Goal: Information Seeking & Learning: Find specific fact

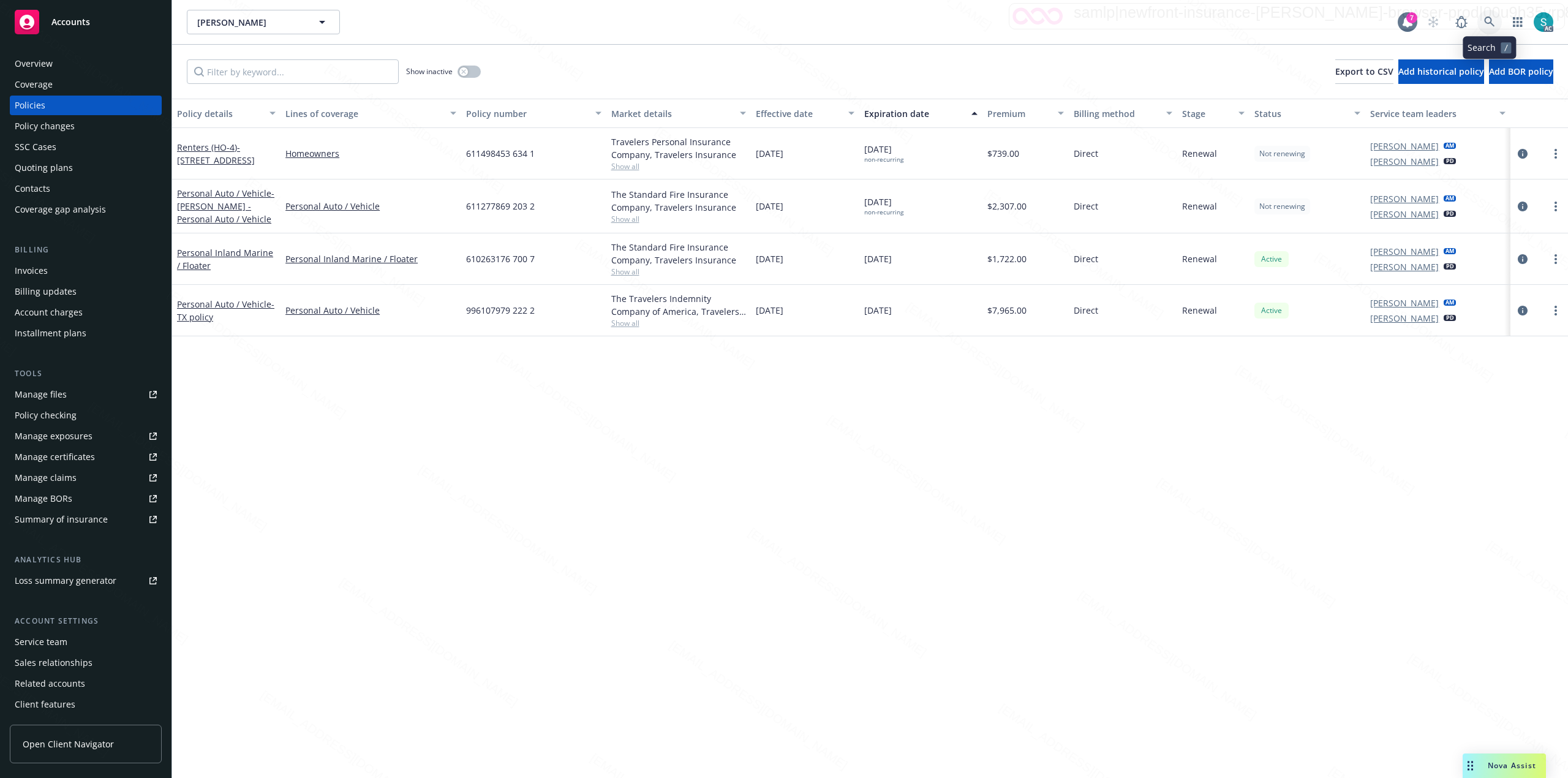
click at [1488, 19] on icon at bounding box center [1490, 22] width 11 height 11
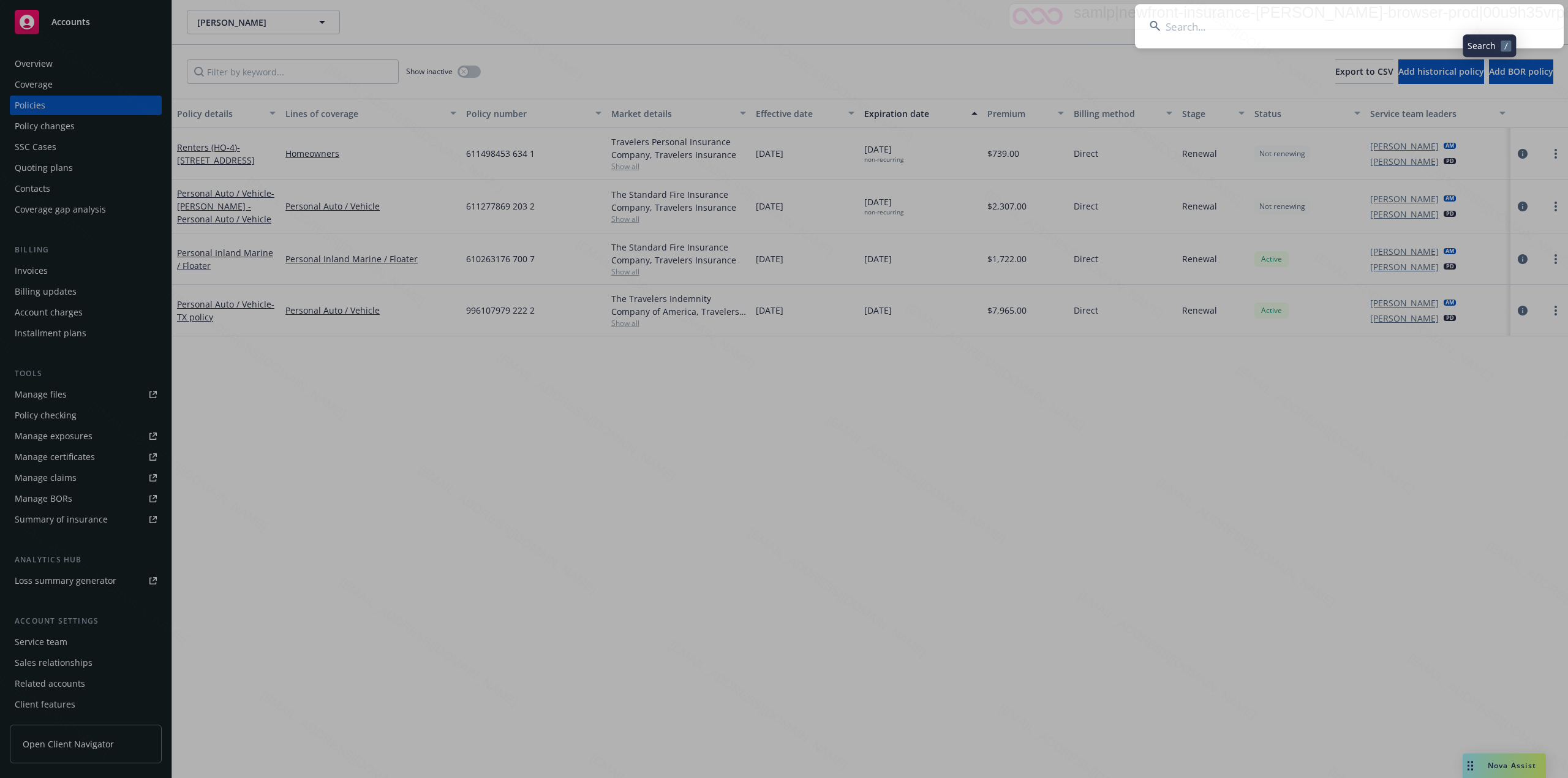
click at [1292, 16] on input at bounding box center [1349, 26] width 429 height 44
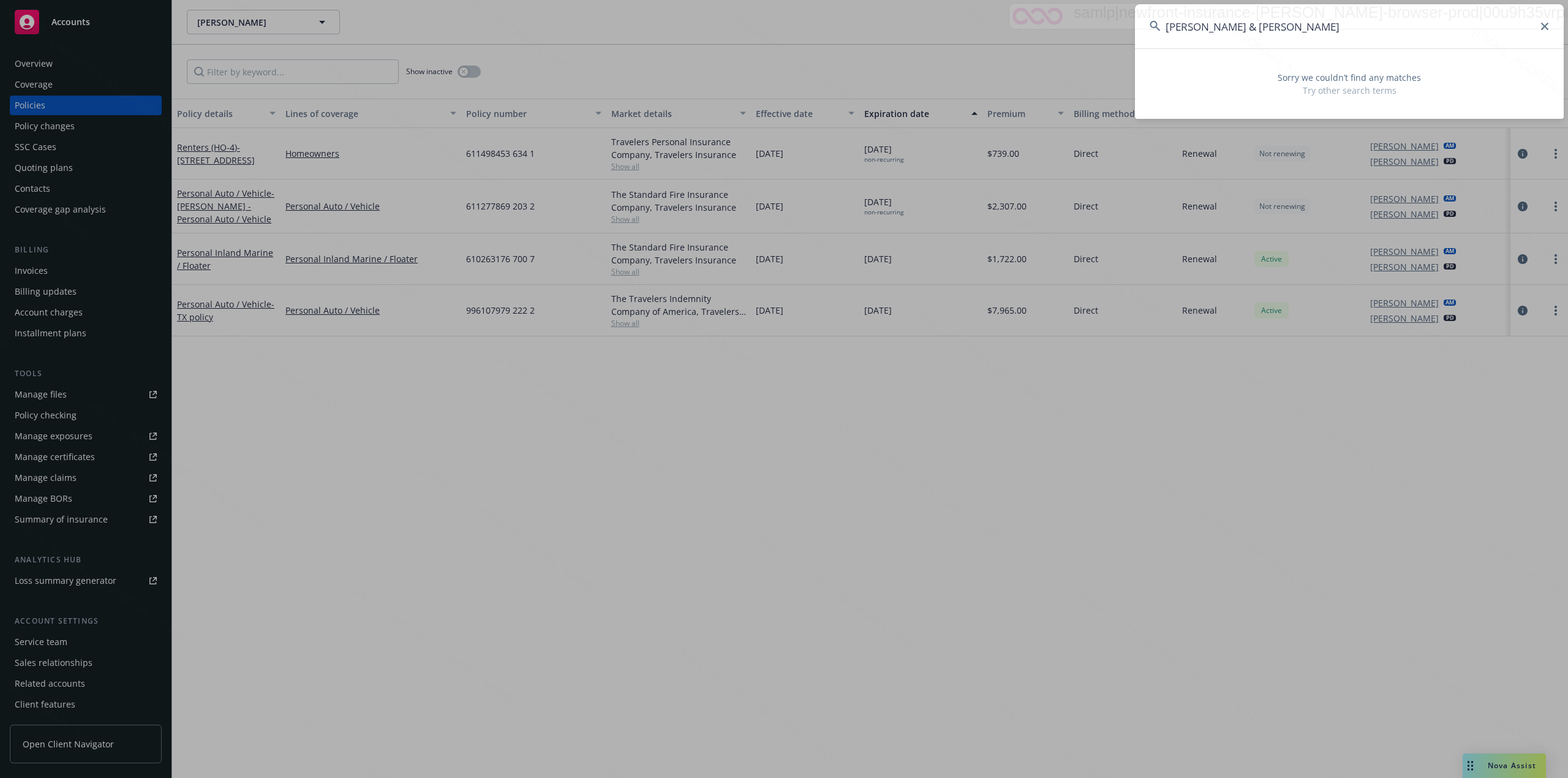
drag, startPoint x: 1232, startPoint y: 24, endPoint x: 1329, endPoint y: 22, distance: 97.0
click at [1329, 22] on input "[PERSON_NAME] & [PERSON_NAME]" at bounding box center [1349, 26] width 429 height 44
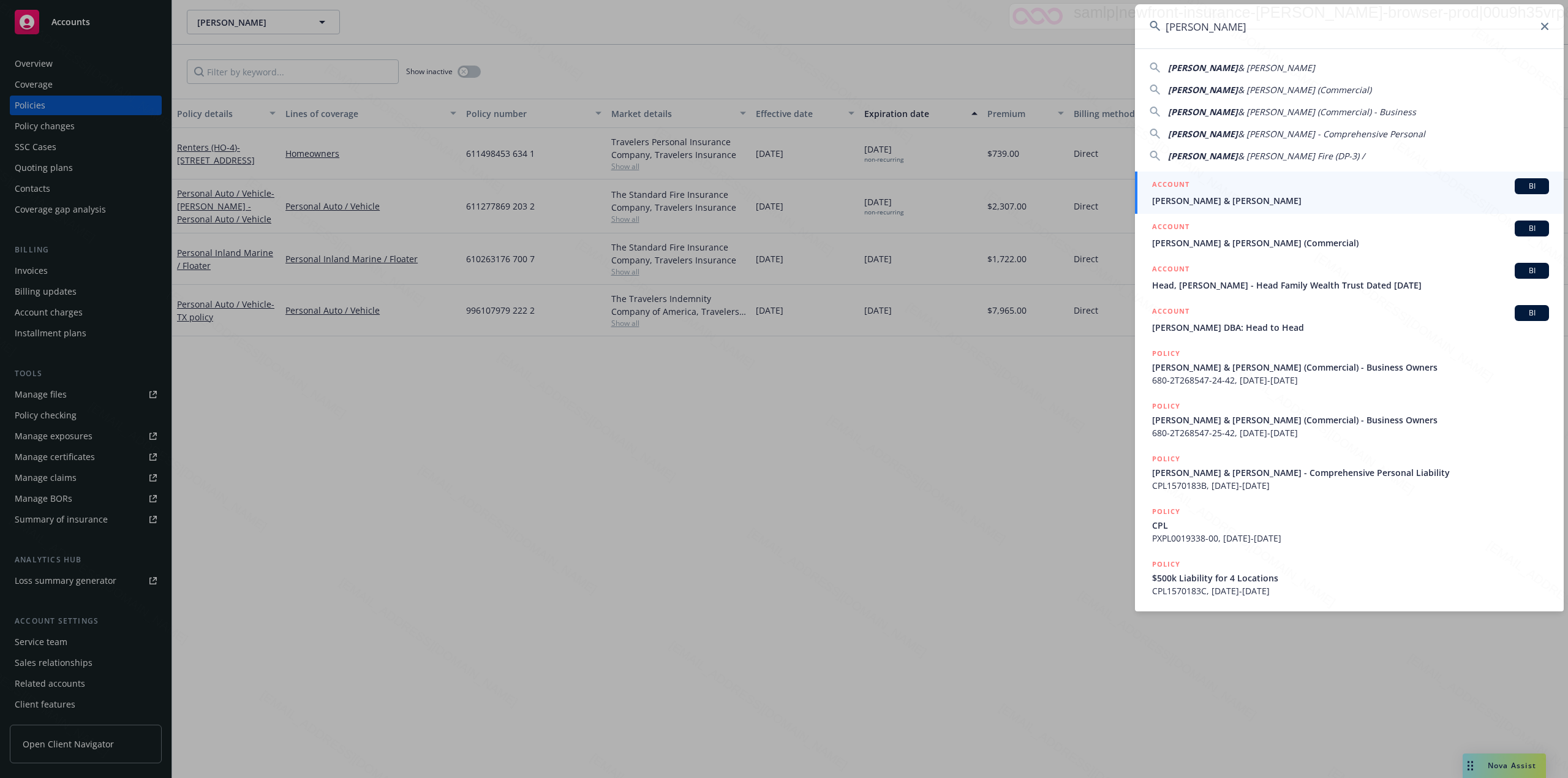
type input "[PERSON_NAME]"
click at [1232, 203] on span "[PERSON_NAME] & [PERSON_NAME]" at bounding box center [1351, 201] width 397 height 13
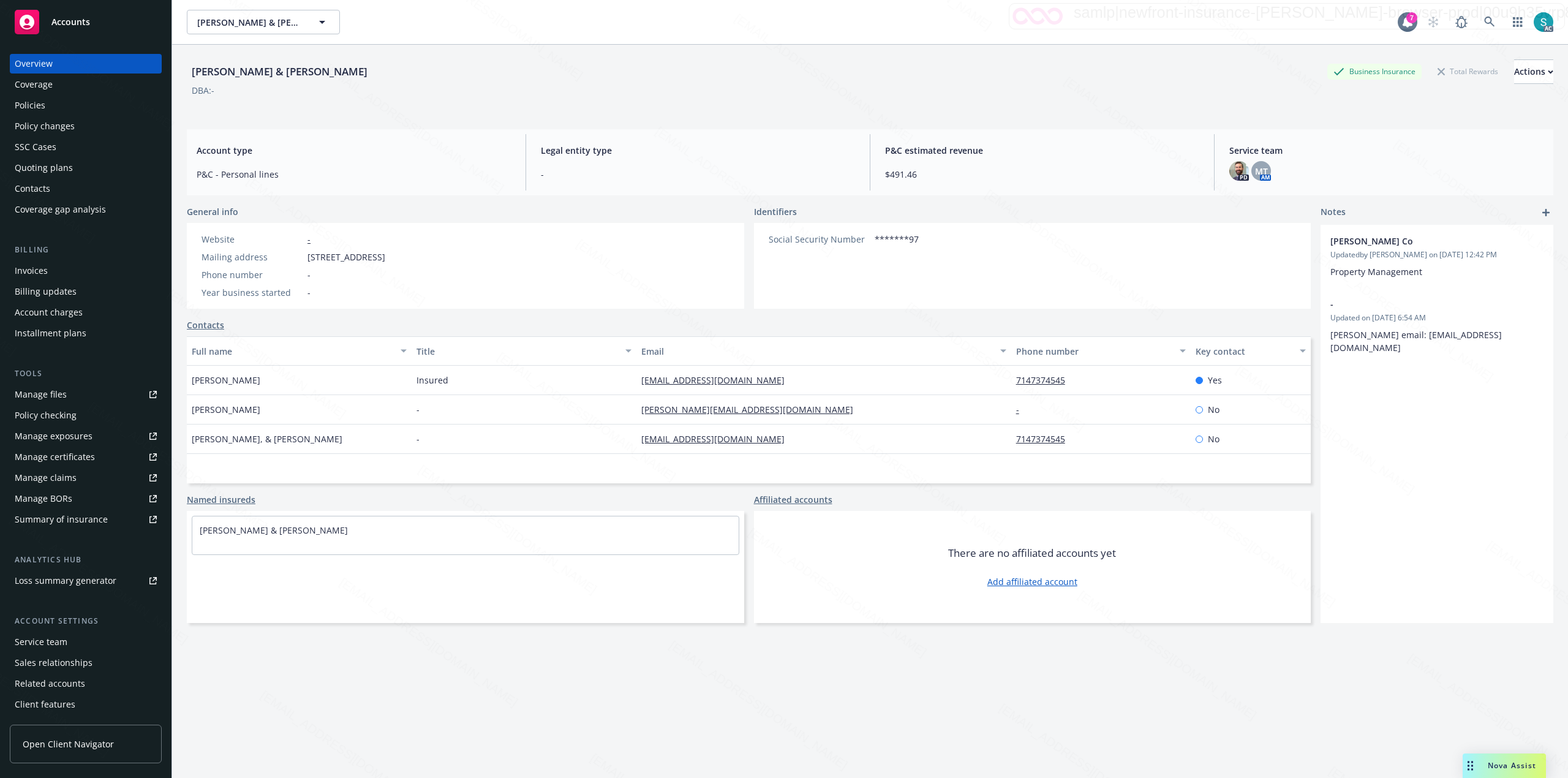
click at [37, 104] on div "Policies" at bounding box center [30, 105] width 31 height 19
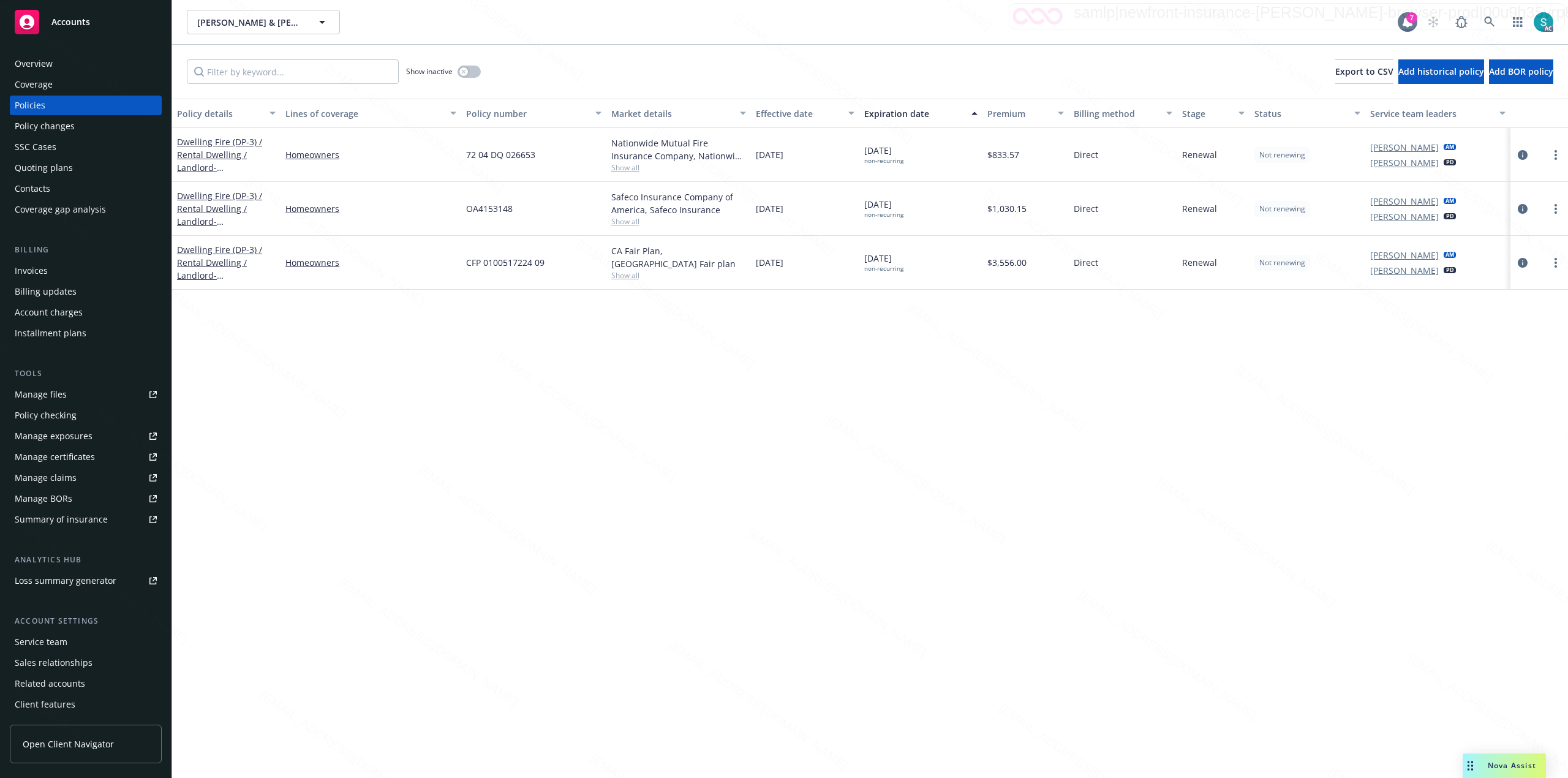
click at [59, 65] on div "Overview" at bounding box center [86, 64] width 142 height 19
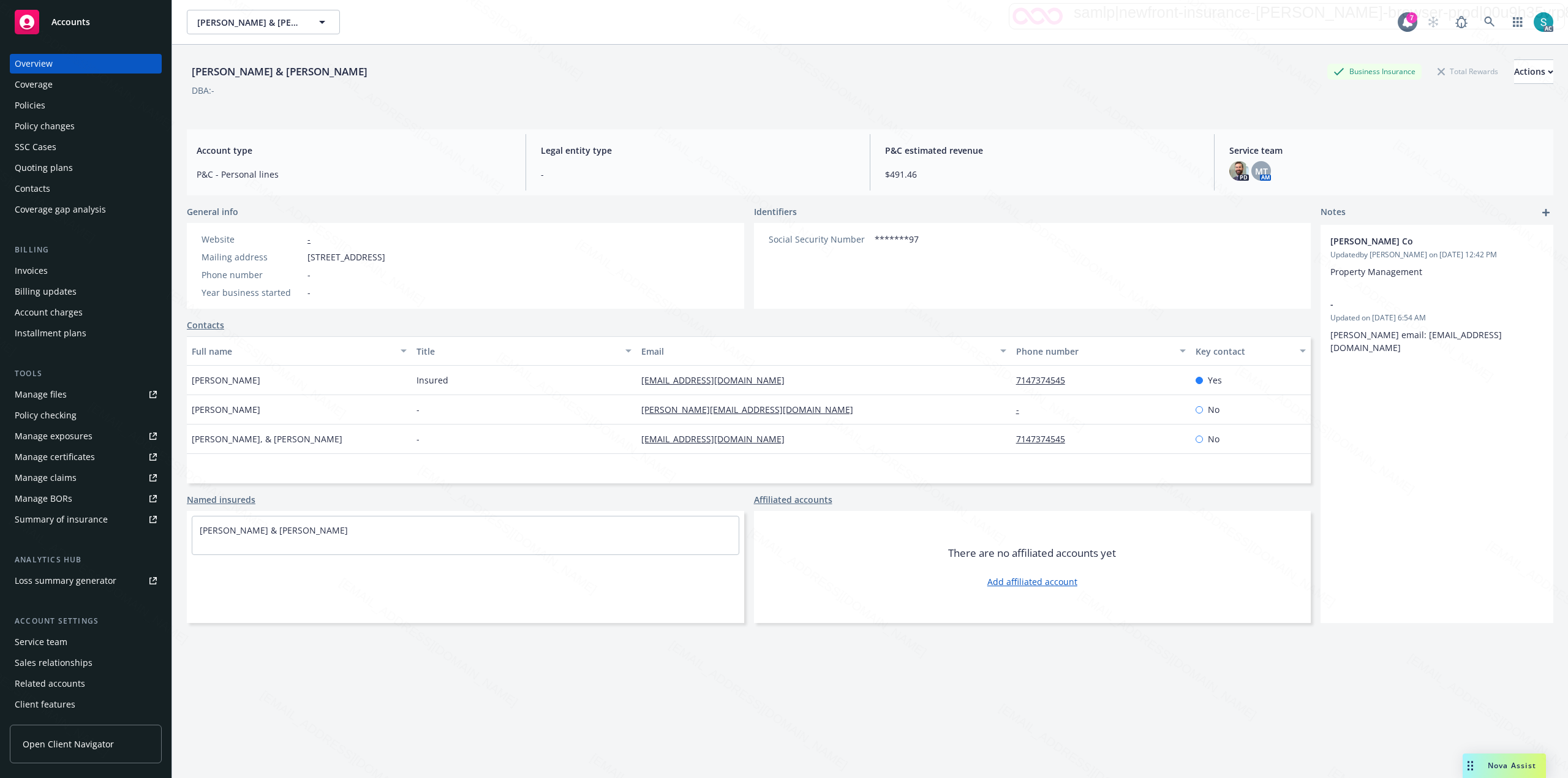
click at [229, 65] on div "[PERSON_NAME] & [PERSON_NAME]" at bounding box center [280, 72] width 186 height 16
copy div "[PERSON_NAME] & [PERSON_NAME]"
click at [78, 109] on div "Policies" at bounding box center [86, 105] width 142 height 19
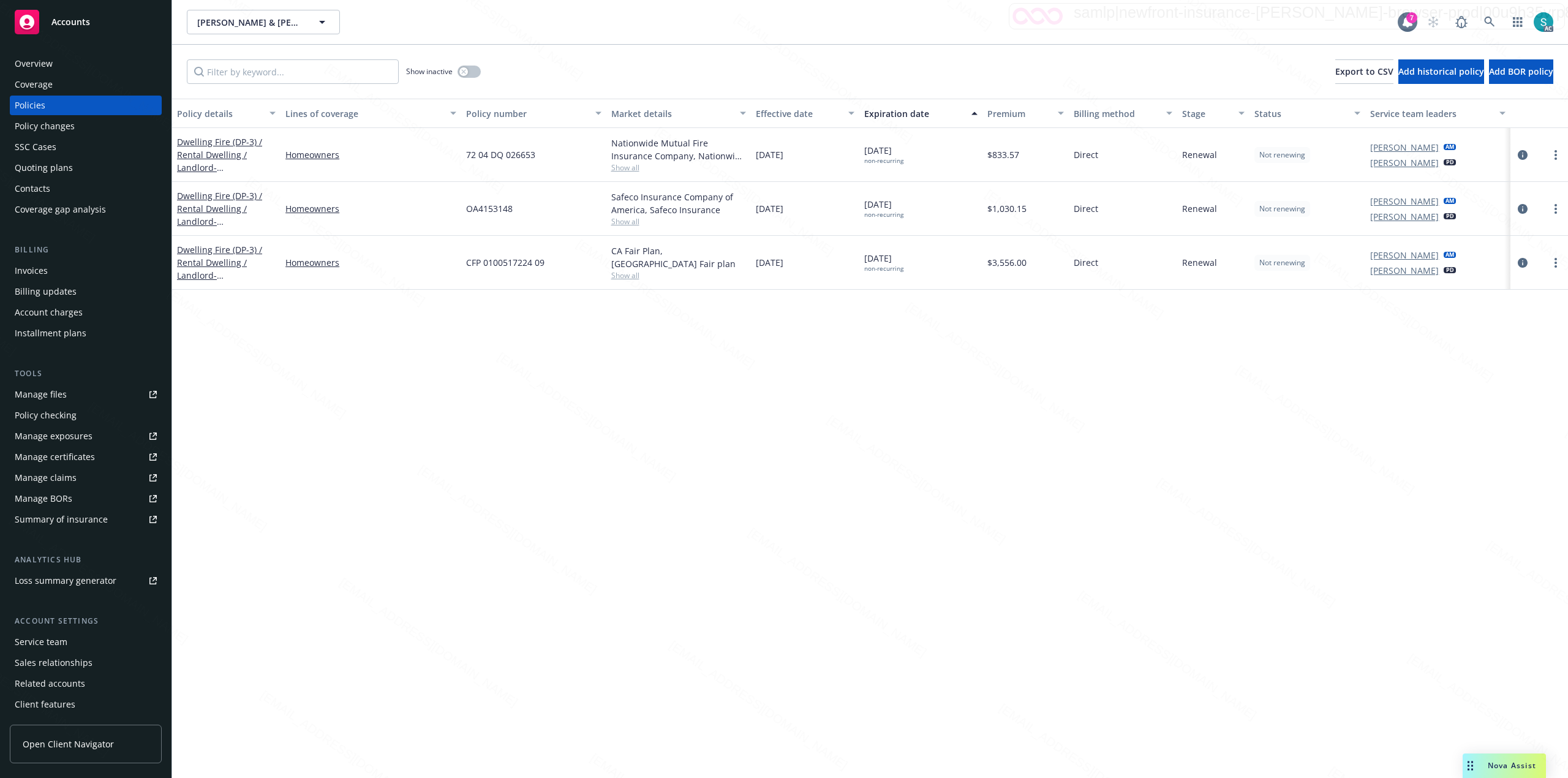
click at [67, 107] on div "Policies" at bounding box center [86, 105] width 142 height 19
click at [471, 66] on button "button" at bounding box center [469, 72] width 23 height 12
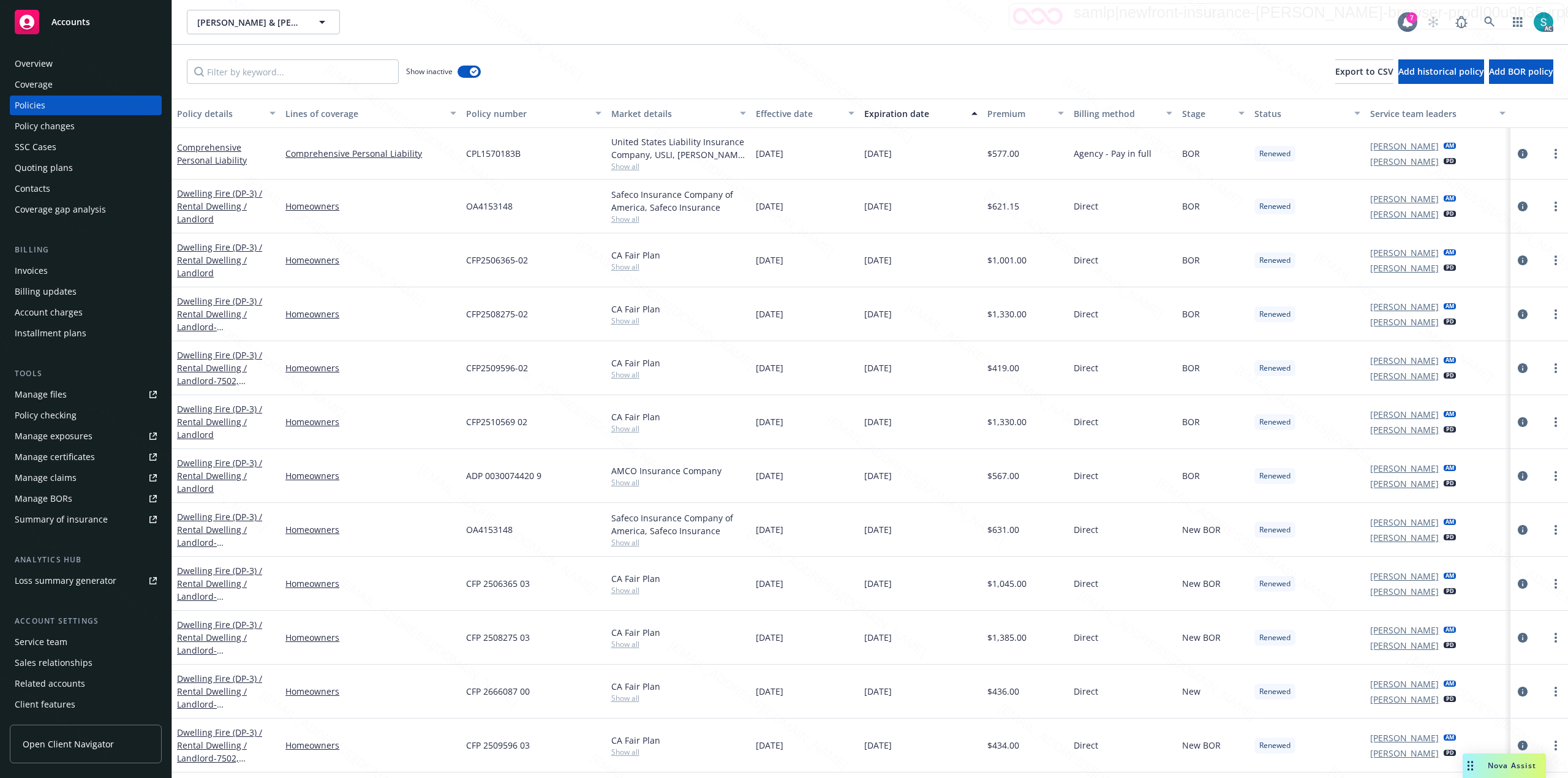
click at [921, 113] on div "Expiration date" at bounding box center [914, 113] width 100 height 13
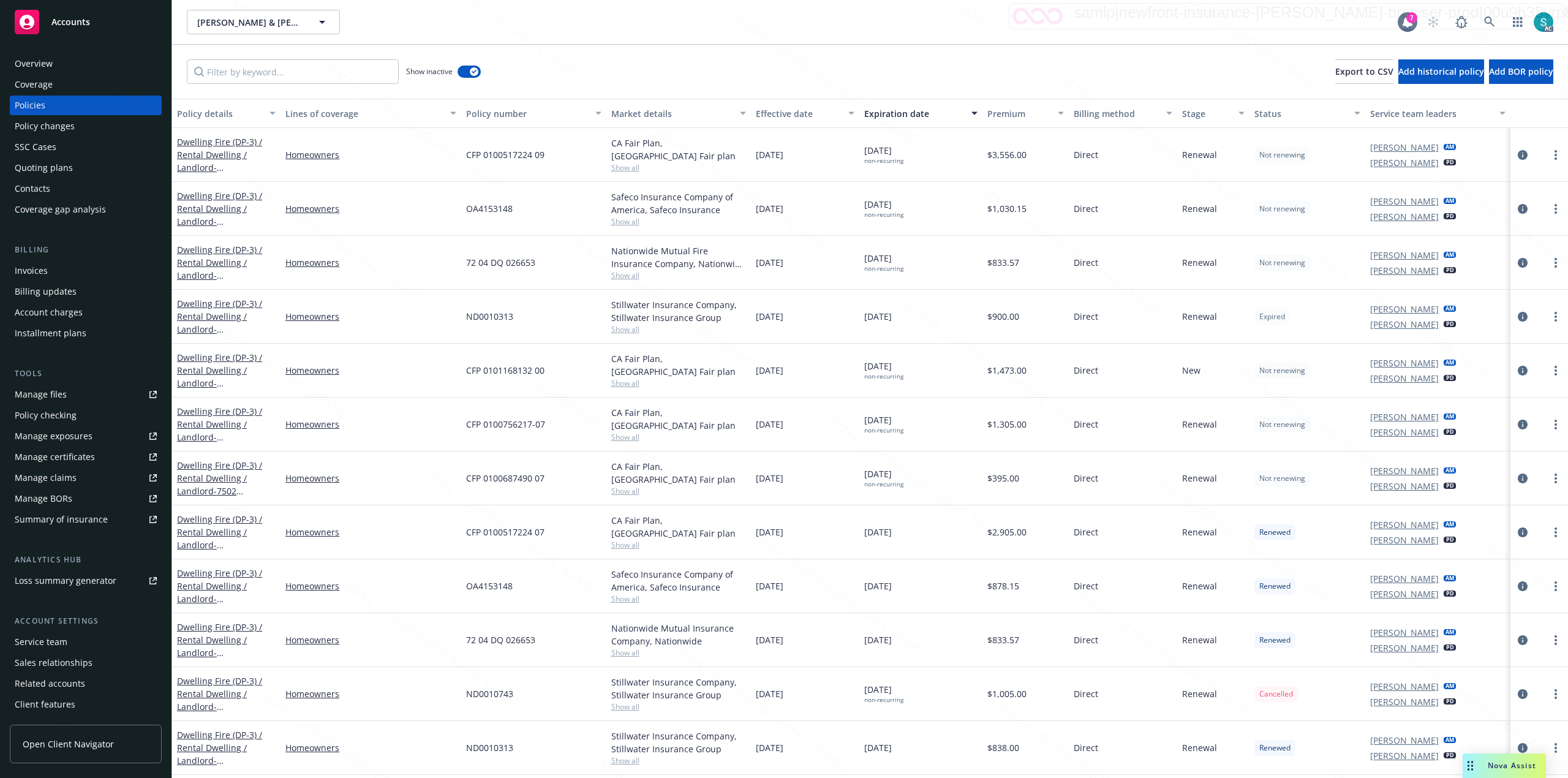
click at [919, 113] on div "Expiration date" at bounding box center [914, 113] width 100 height 13
click at [508, 483] on span "CFP 0101168132 00" at bounding box center [505, 478] width 78 height 13
copy span "CFP 0101168132 00"
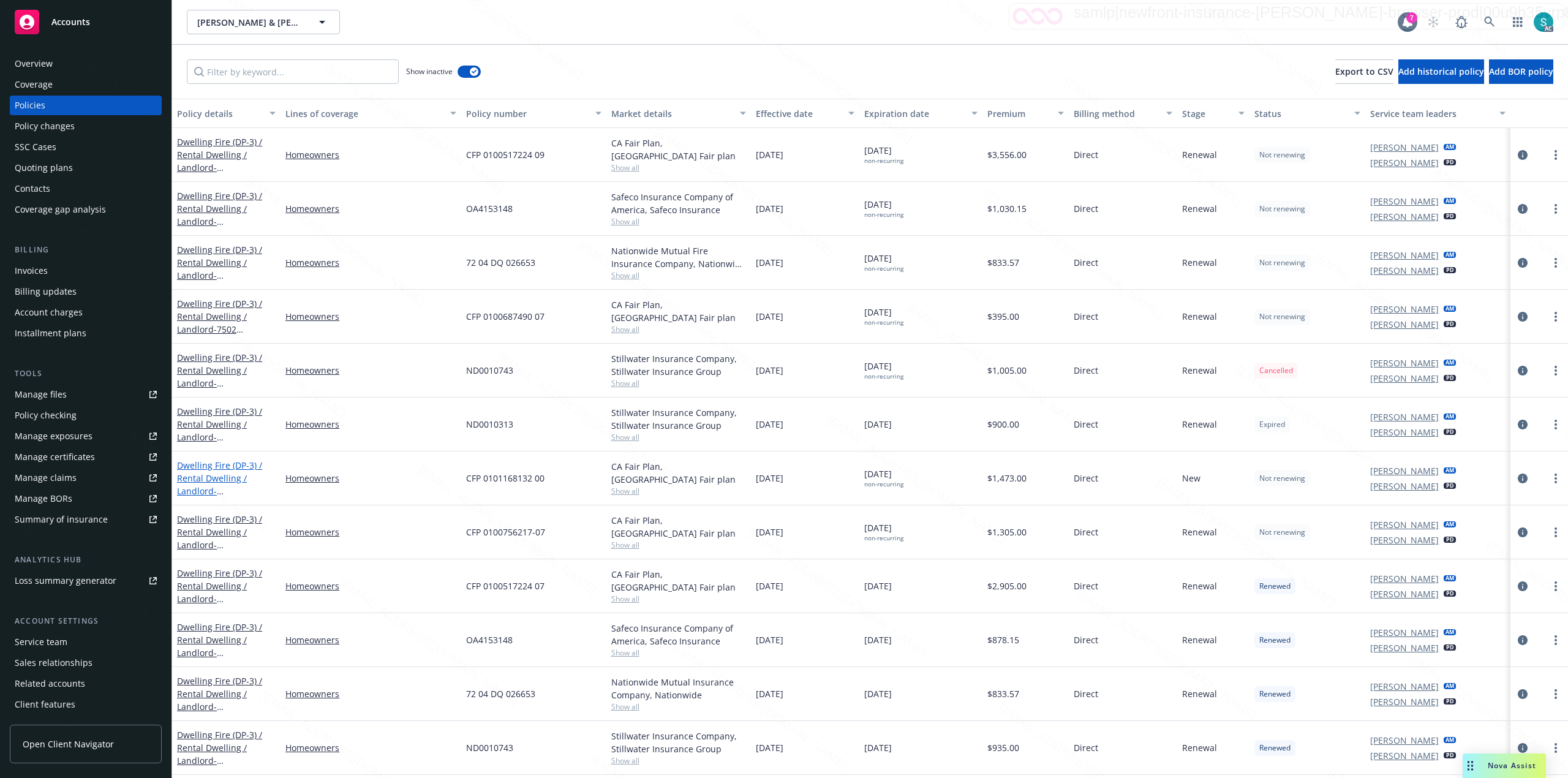
click at [230, 488] on span "- [PERSON_NAME] 2024 DWF Rental [STREET_ADDRESS]" at bounding box center [222, 510] width 91 height 50
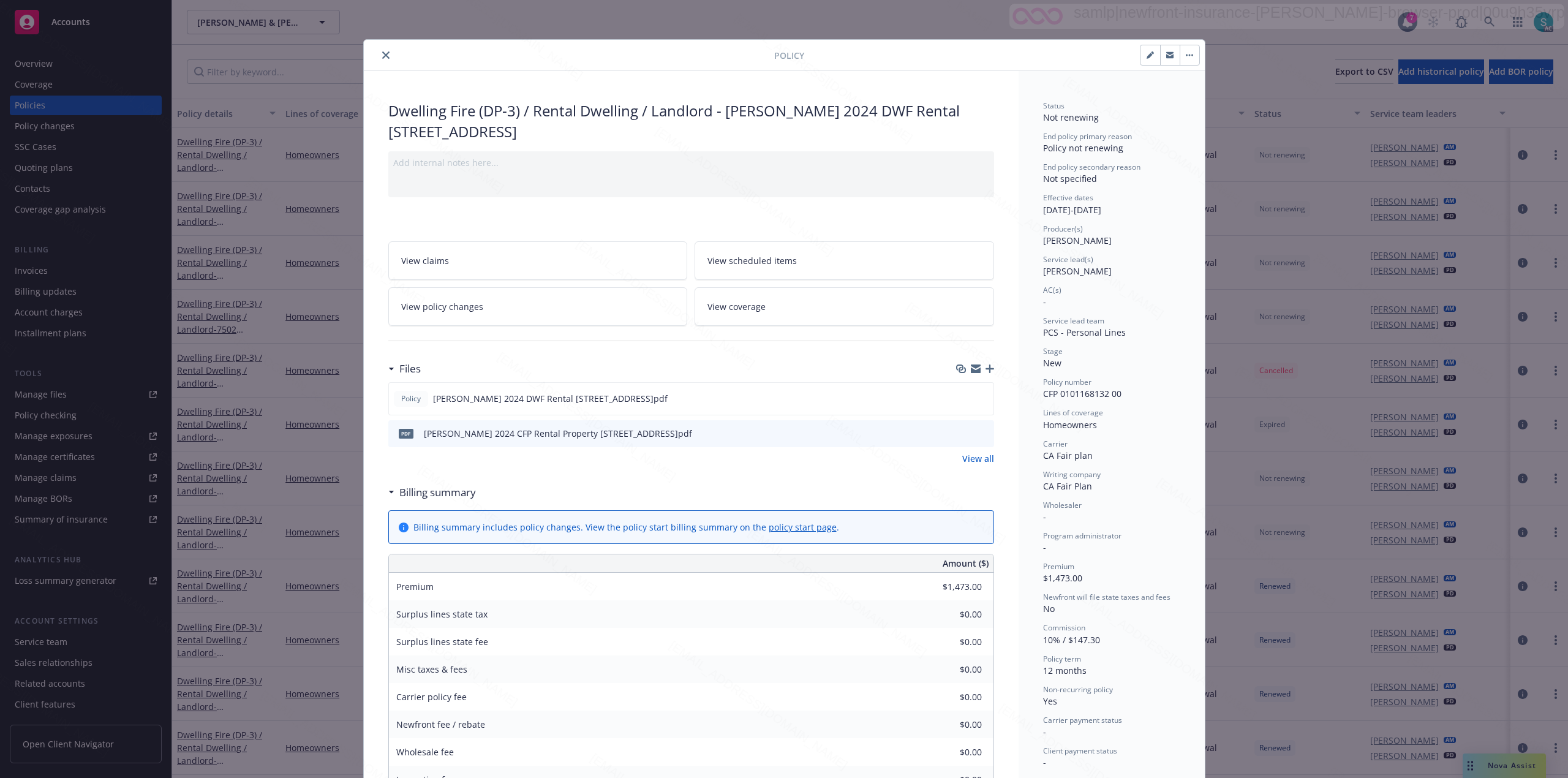
drag, startPoint x: 1143, startPoint y: 206, endPoint x: 1037, endPoint y: 214, distance: 106.3
click at [1043, 214] on div "Effective dates [DATE] - [DATE]" at bounding box center [1112, 204] width 137 height 23
copy div "[DATE] - [DATE]"
click at [382, 57] on icon "close" at bounding box center [386, 55] width 7 height 7
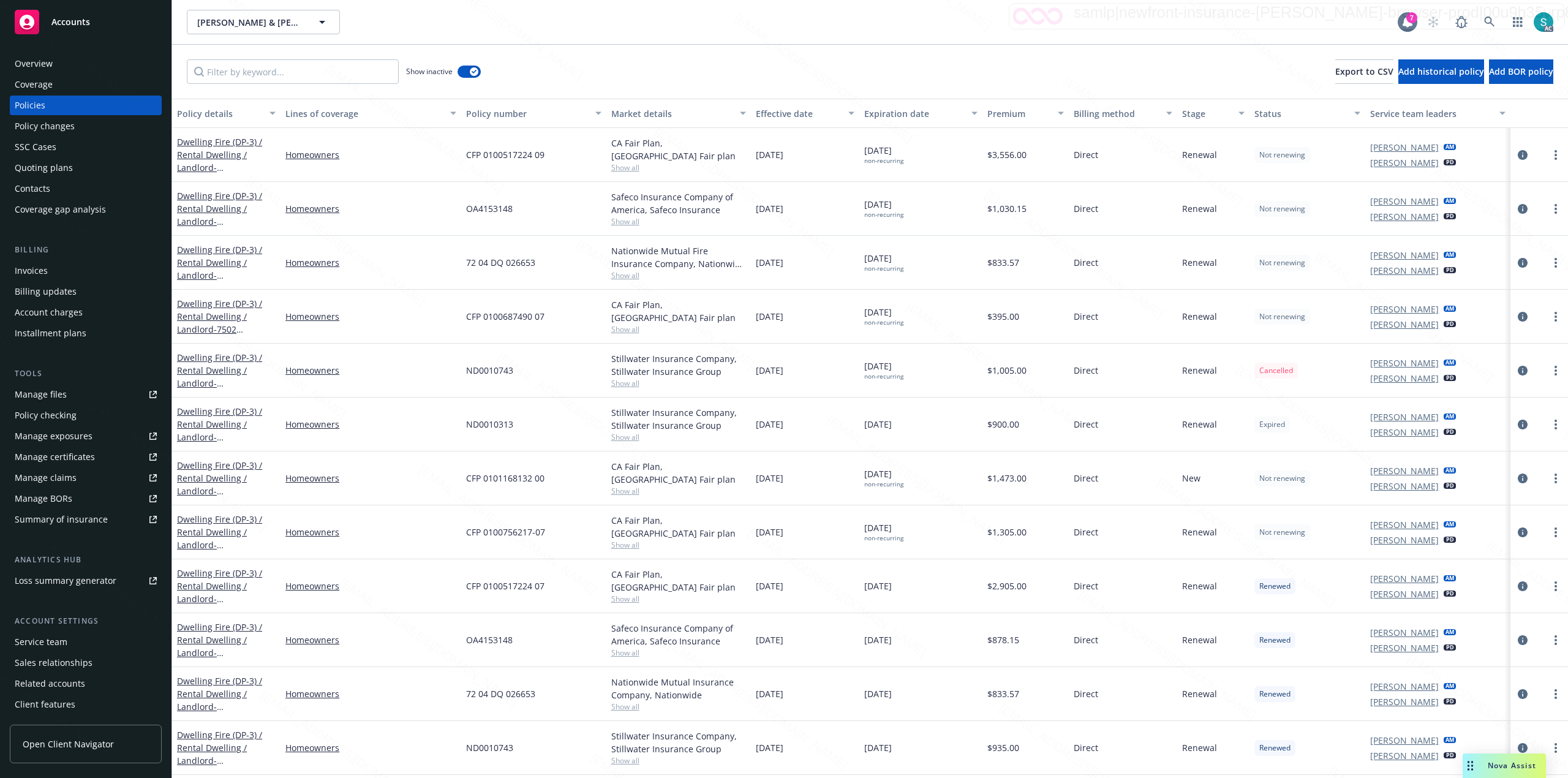
click at [34, 59] on div "Overview" at bounding box center [34, 64] width 38 height 19
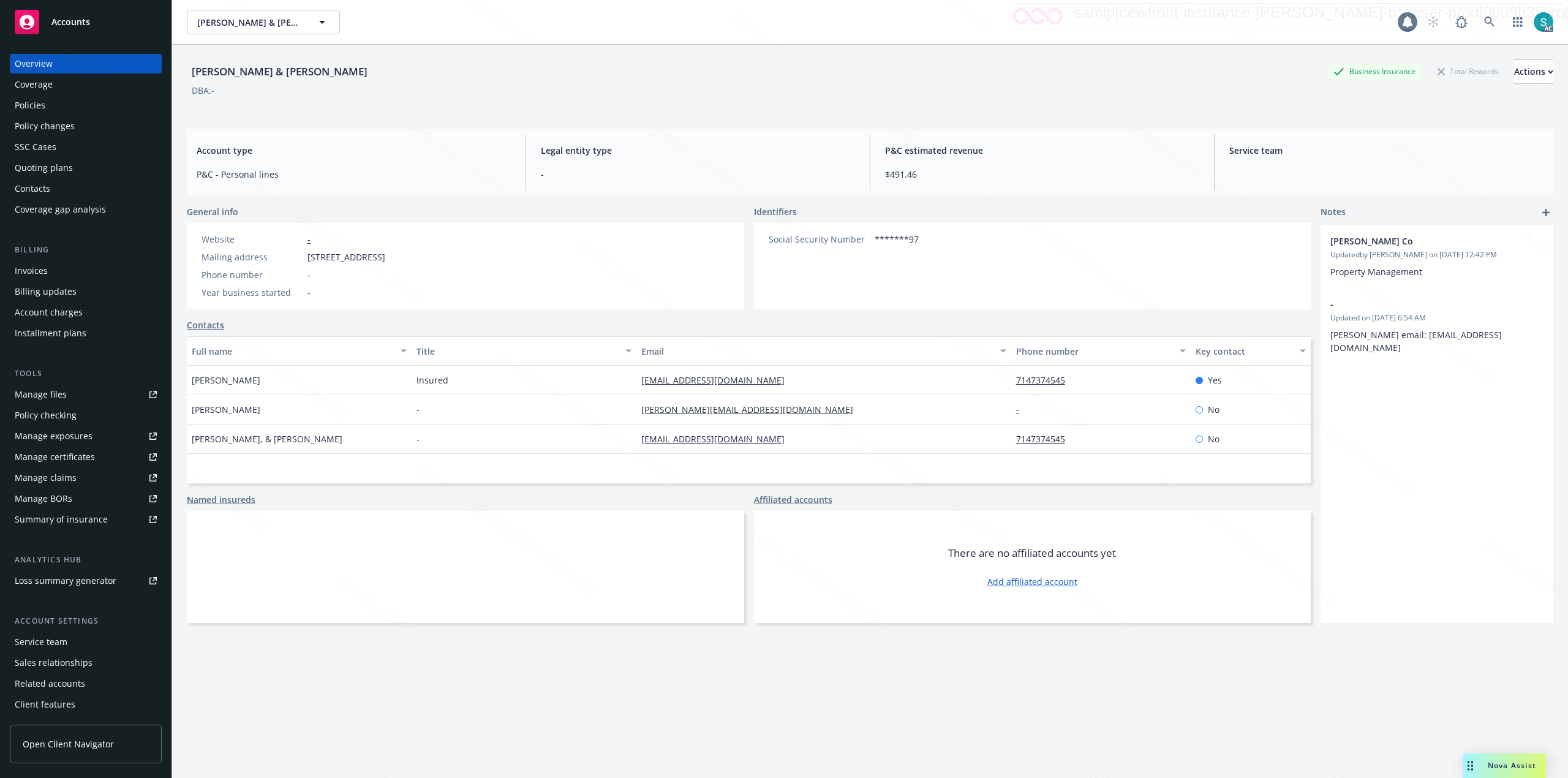
click at [34, 59] on div "Overview" at bounding box center [34, 64] width 38 height 19
click at [257, 69] on div "[PERSON_NAME] & [PERSON_NAME]" at bounding box center [280, 72] width 186 height 16
copy div "[PERSON_NAME] & [PERSON_NAME]"
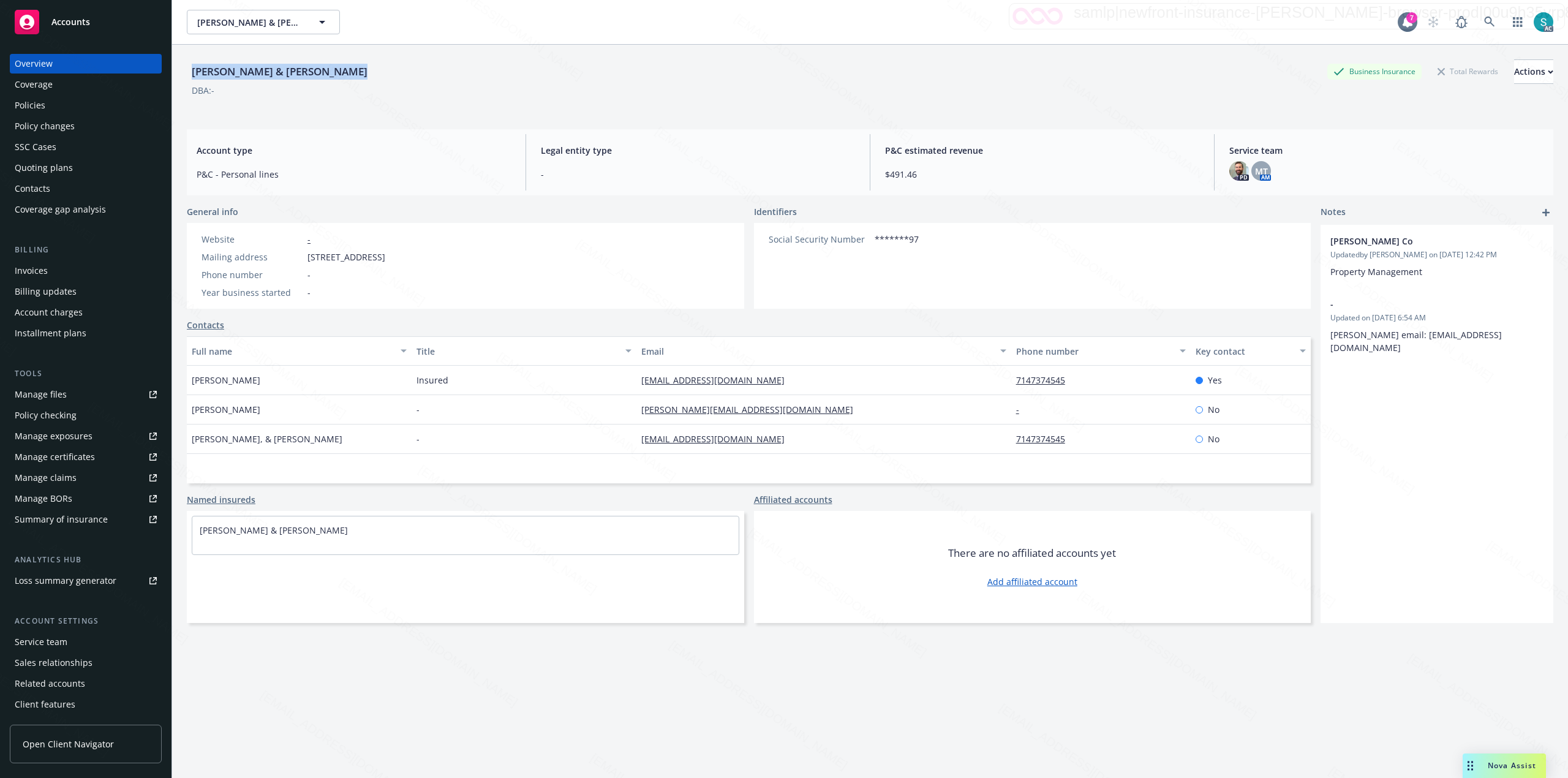
click at [54, 151] on div "SSC Cases" at bounding box center [36, 146] width 42 height 19
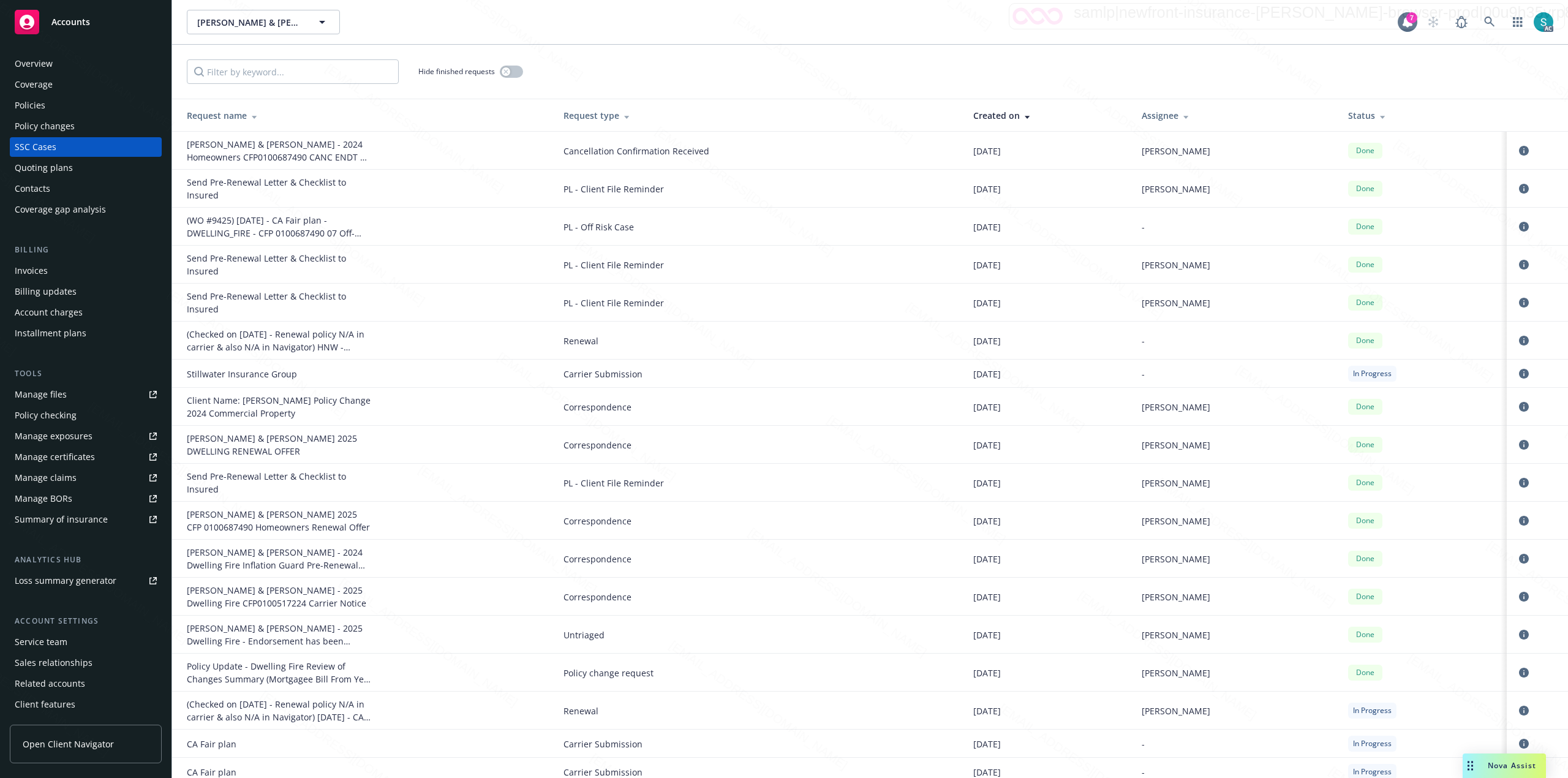
click at [42, 62] on div "Overview" at bounding box center [34, 64] width 38 height 19
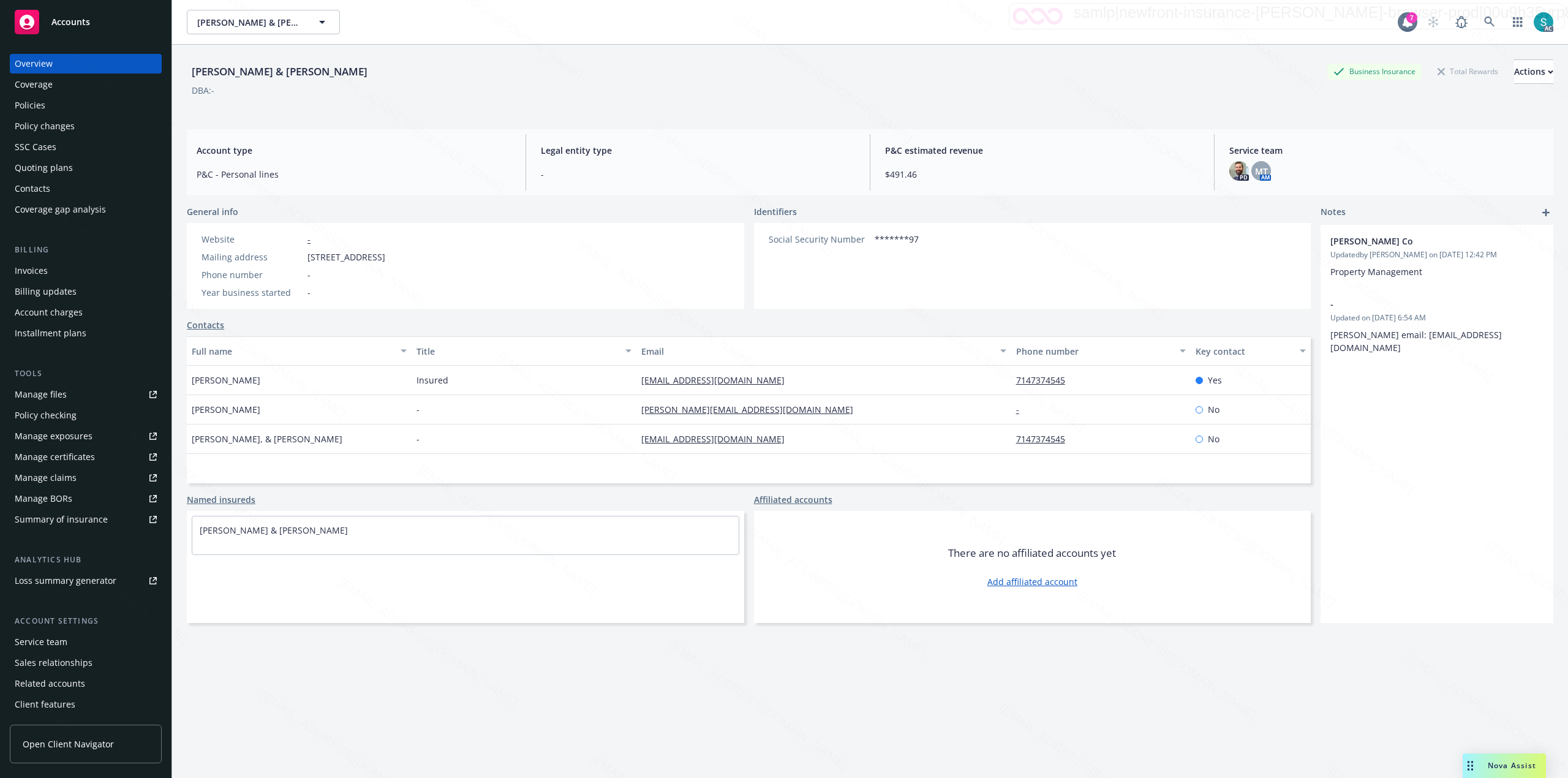
click at [42, 106] on div "Policies" at bounding box center [30, 105] width 31 height 19
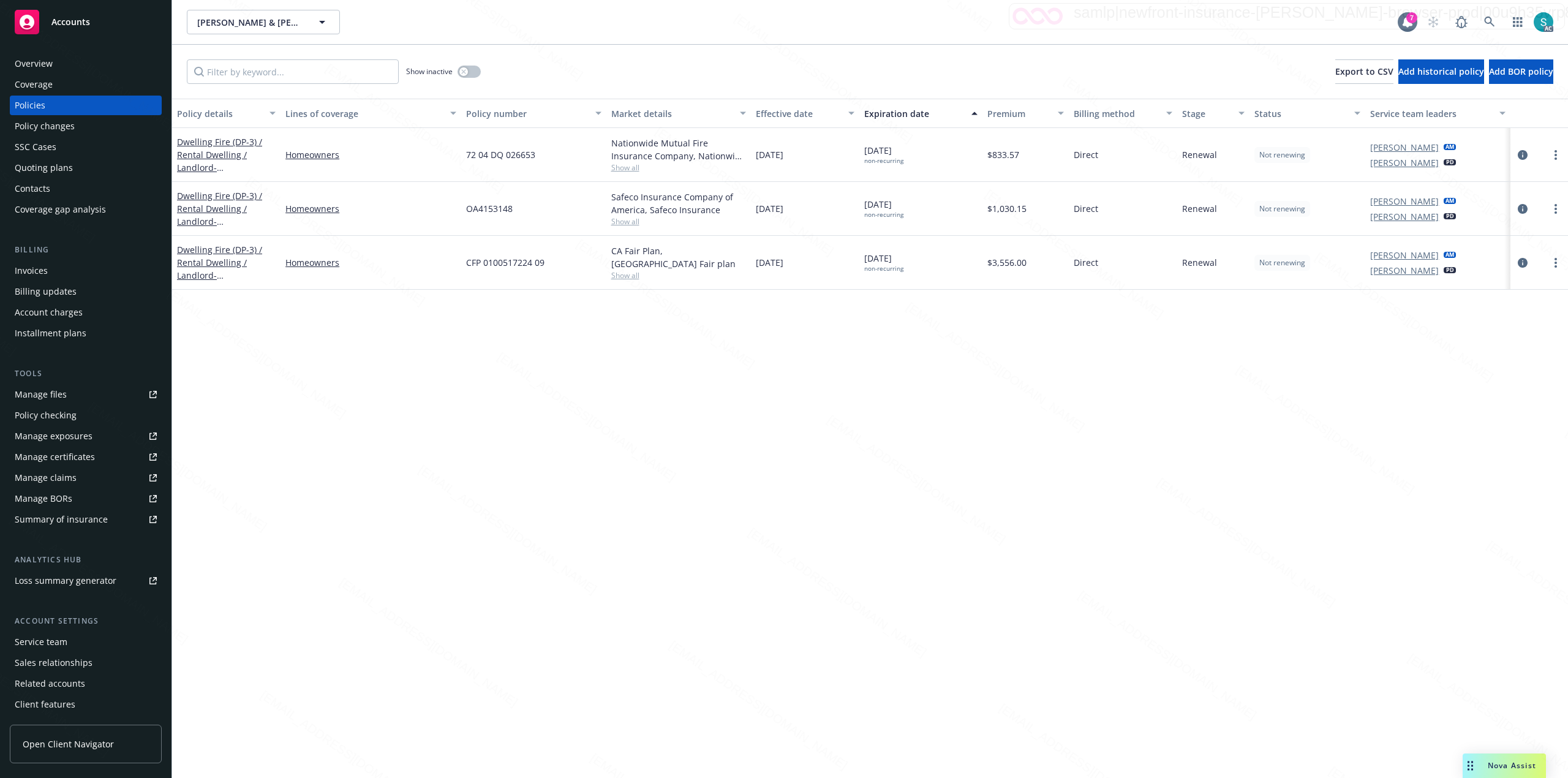
click at [36, 394] on div "Manage files" at bounding box center [41, 394] width 52 height 19
click at [50, 142] on div "SSC Cases" at bounding box center [36, 146] width 42 height 19
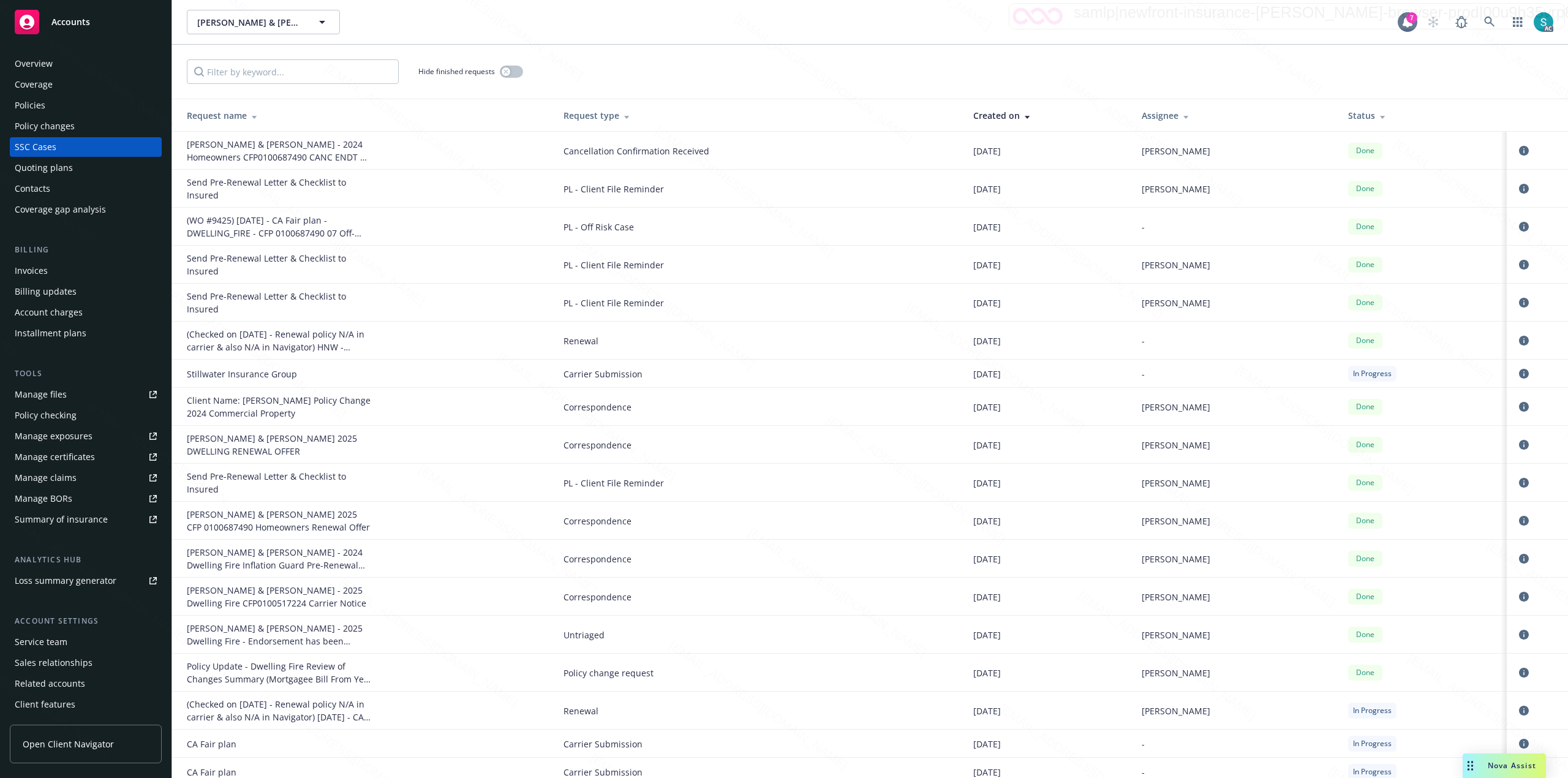
click at [196, 299] on div "Send Pre-Renewal Letter & Checklist to Insured" at bounding box center [278, 302] width 184 height 26
click at [203, 260] on div "Send Pre-Renewal Letter & Checklist to Insured" at bounding box center [278, 264] width 184 height 26
click at [1519, 267] on icon "circleInformation" at bounding box center [1524, 265] width 10 height 10
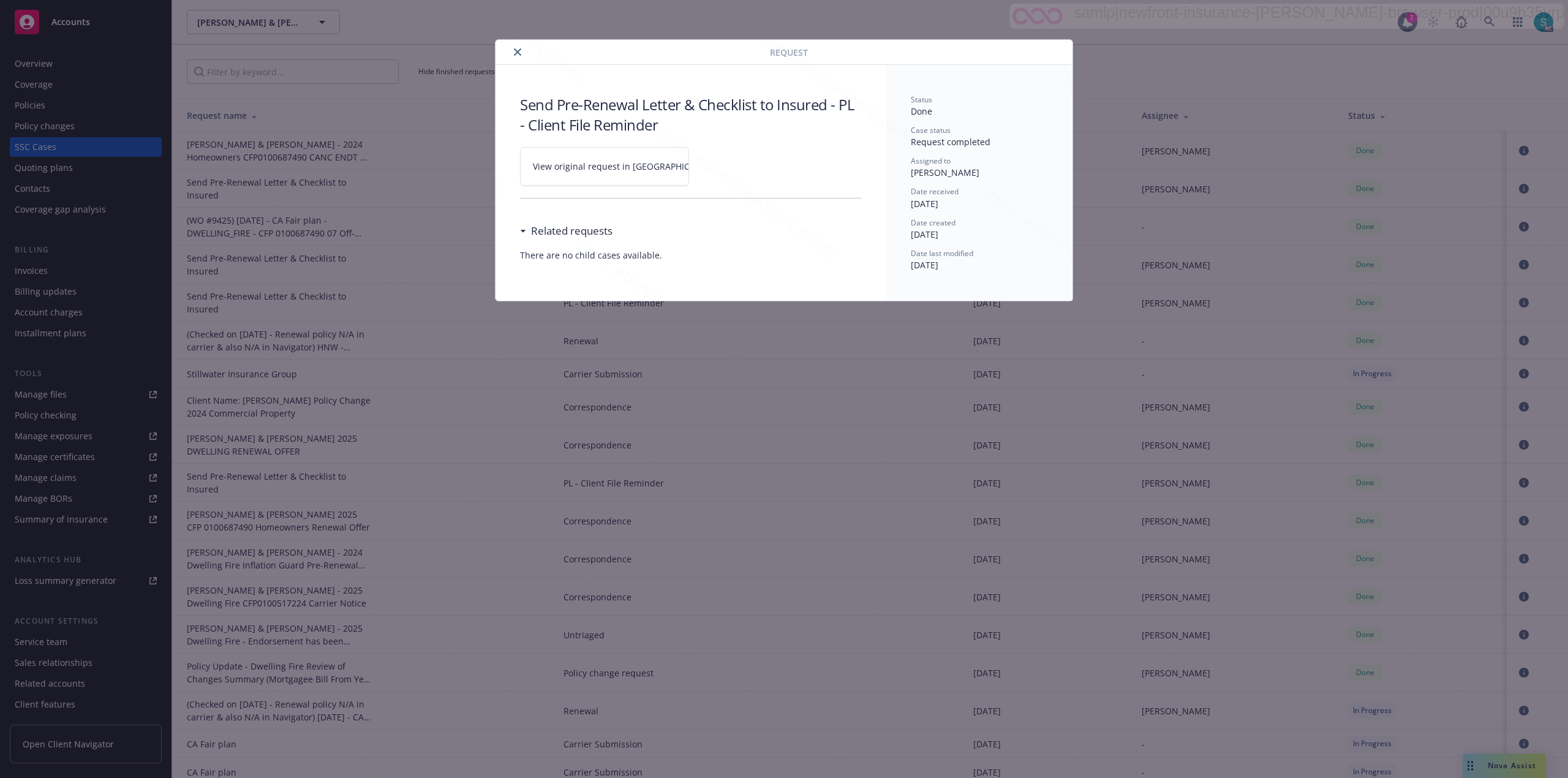
click at [619, 178] on link "View original request in [GEOGRAPHIC_DATA]" at bounding box center [604, 166] width 169 height 39
click at [521, 53] on icon "close" at bounding box center [518, 52] width 7 height 7
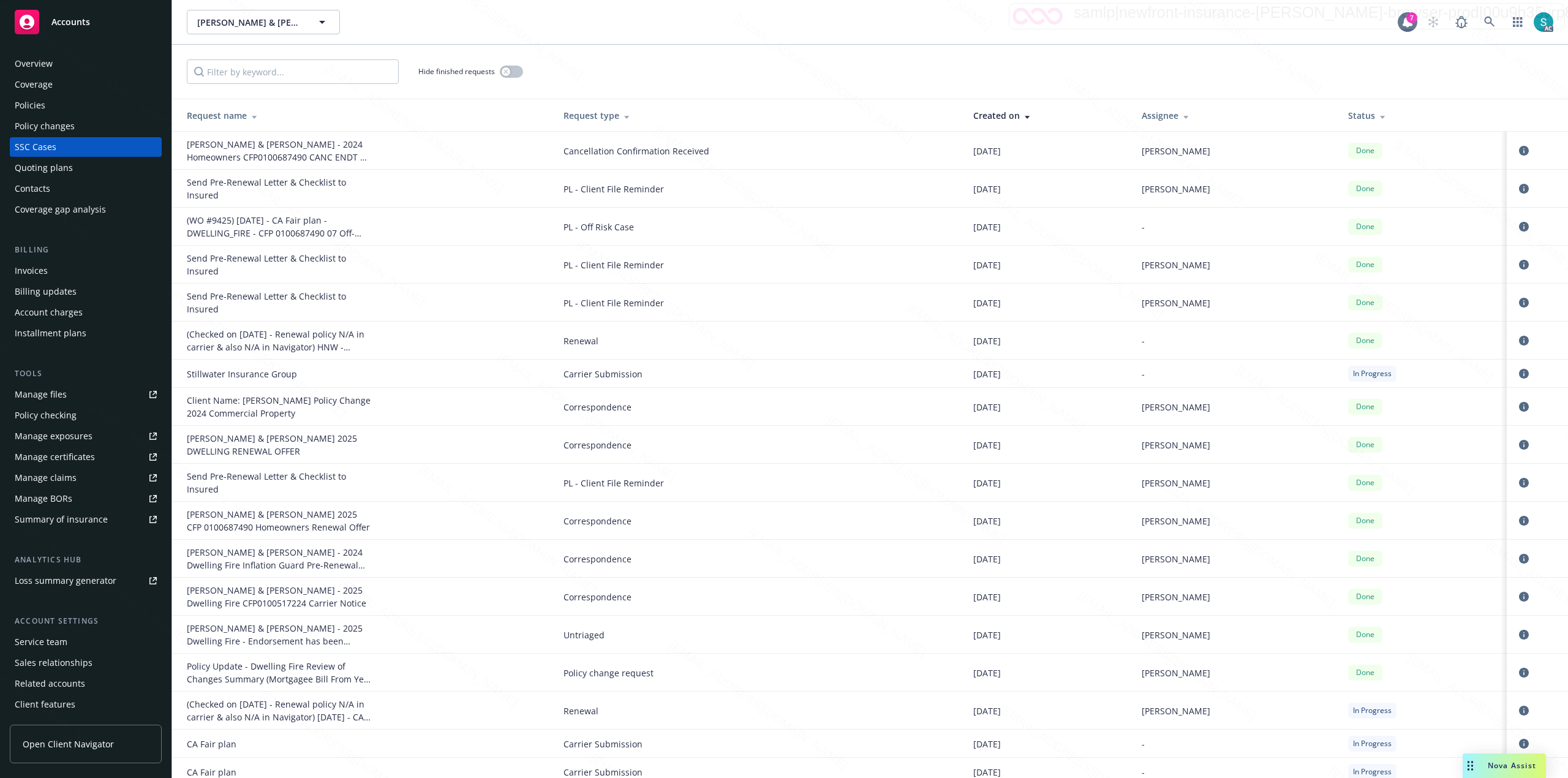
click at [59, 101] on div "Policies" at bounding box center [86, 105] width 142 height 19
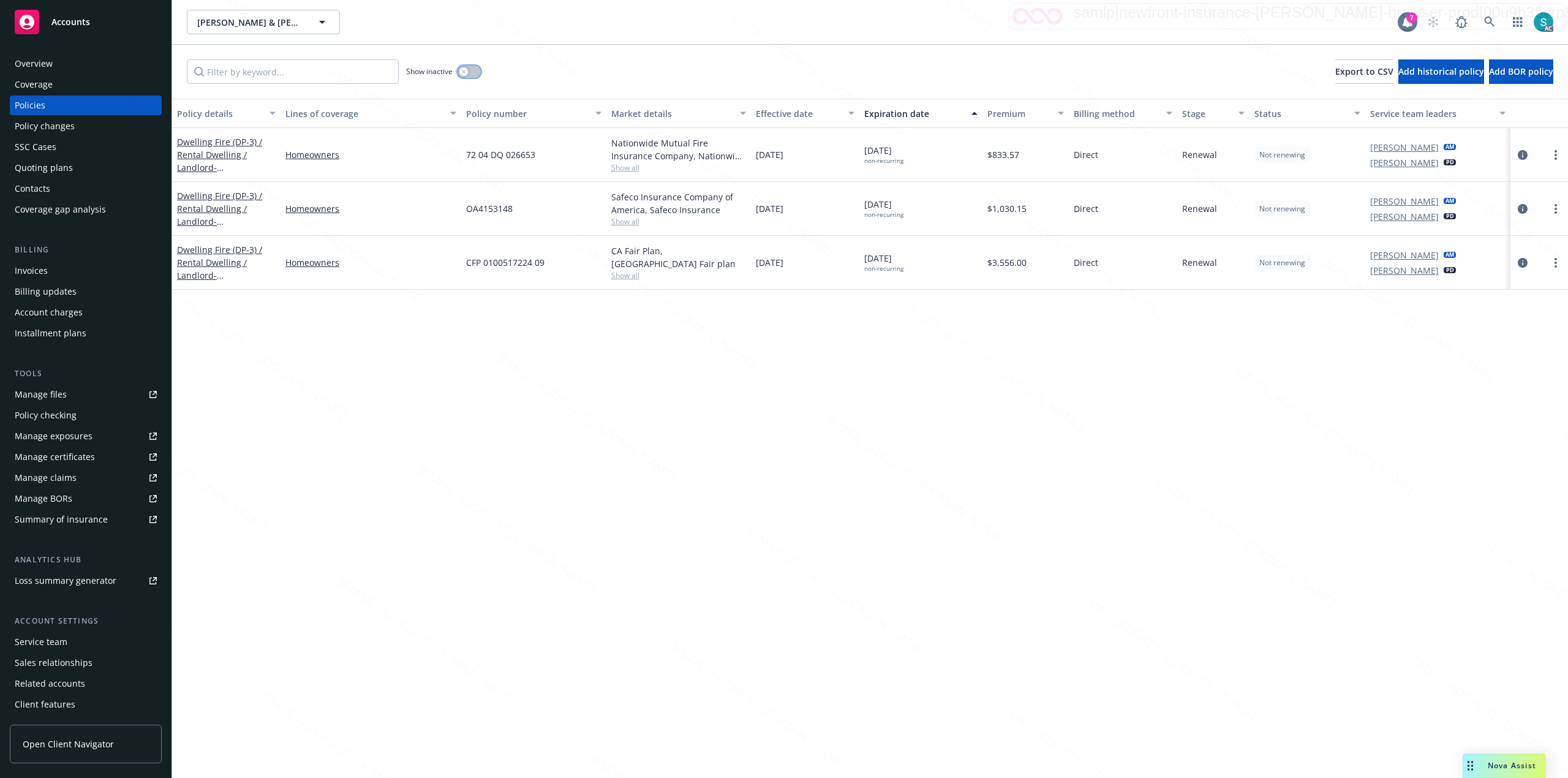
click at [463, 74] on icon "button" at bounding box center [463, 72] width 5 height 5
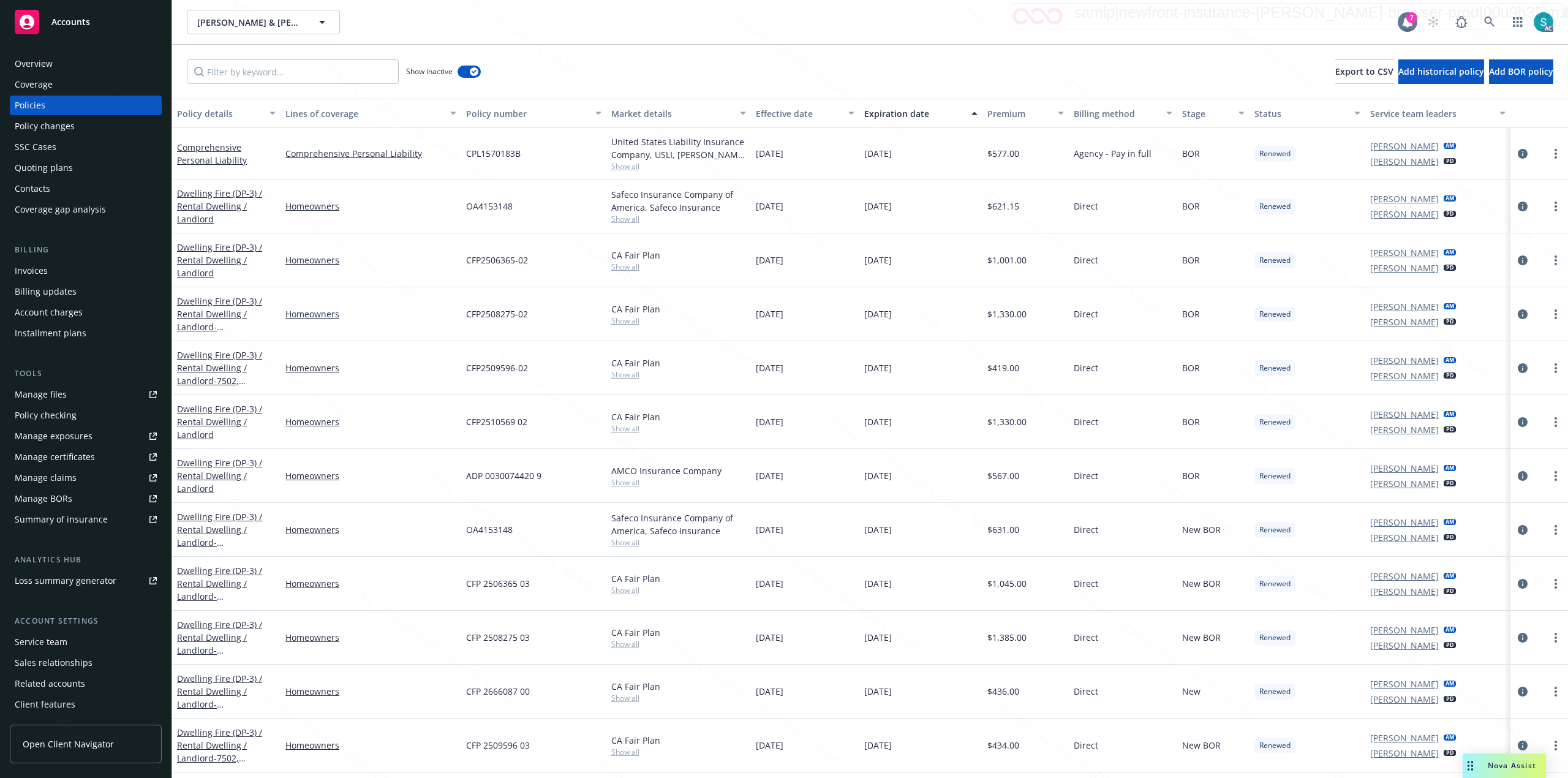
click at [910, 109] on div "Expiration date" at bounding box center [914, 113] width 100 height 13
